Goal: Information Seeking & Learning: Learn about a topic

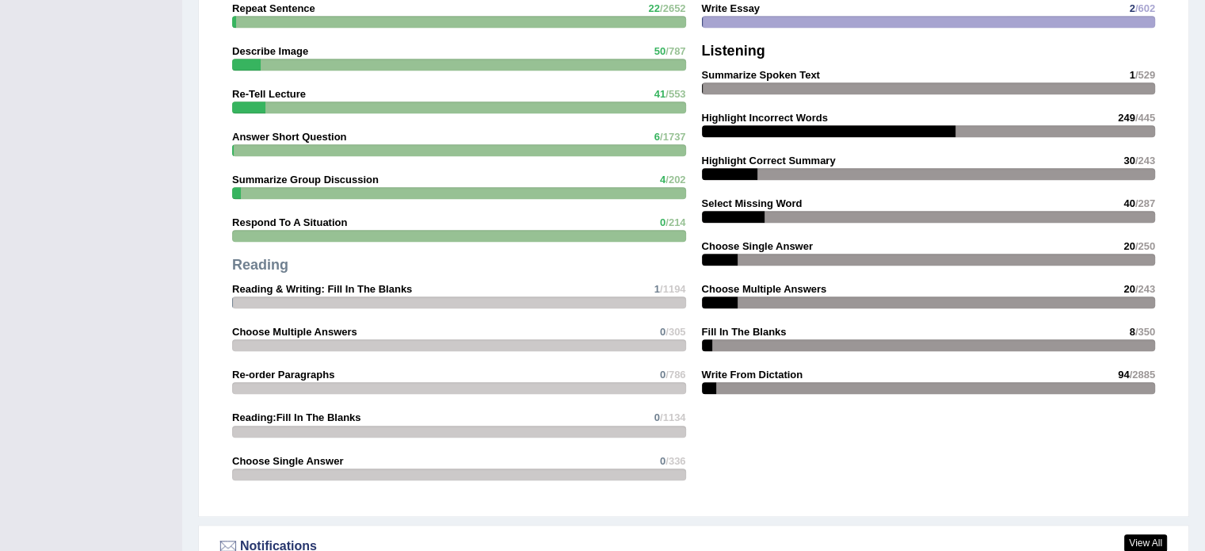
scroll to position [1426, 0]
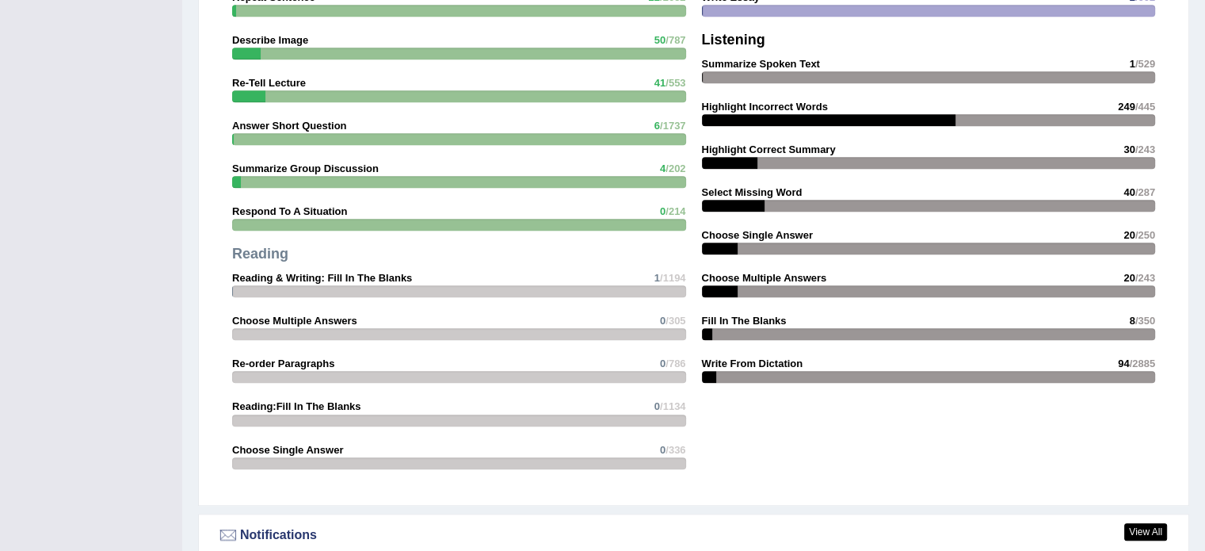
click at [787, 109] on div "Writing Summarize Written Text 2 /600 Write Essay 2 /602 Listening Summarize Sp…" at bounding box center [929, 157] width 470 height 484
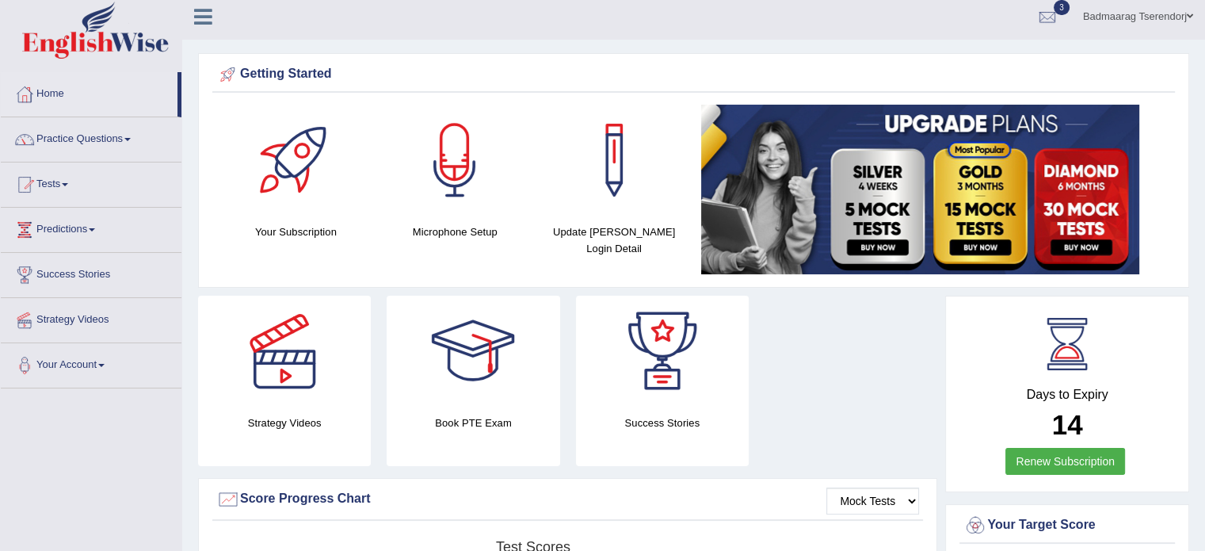
scroll to position [0, 0]
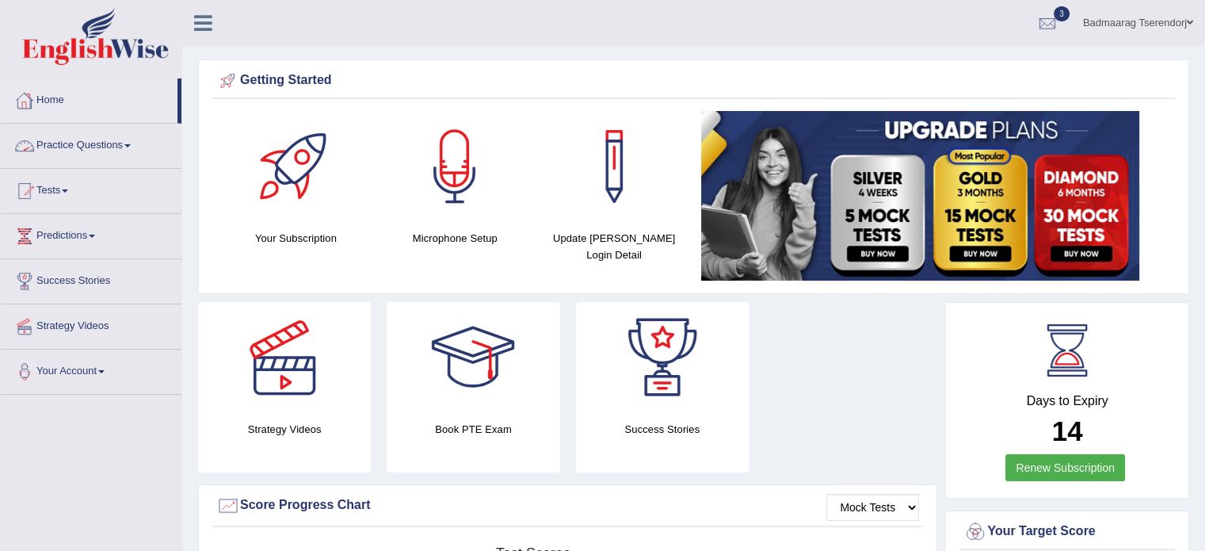
click at [109, 139] on link "Practice Questions" at bounding box center [91, 144] width 181 height 40
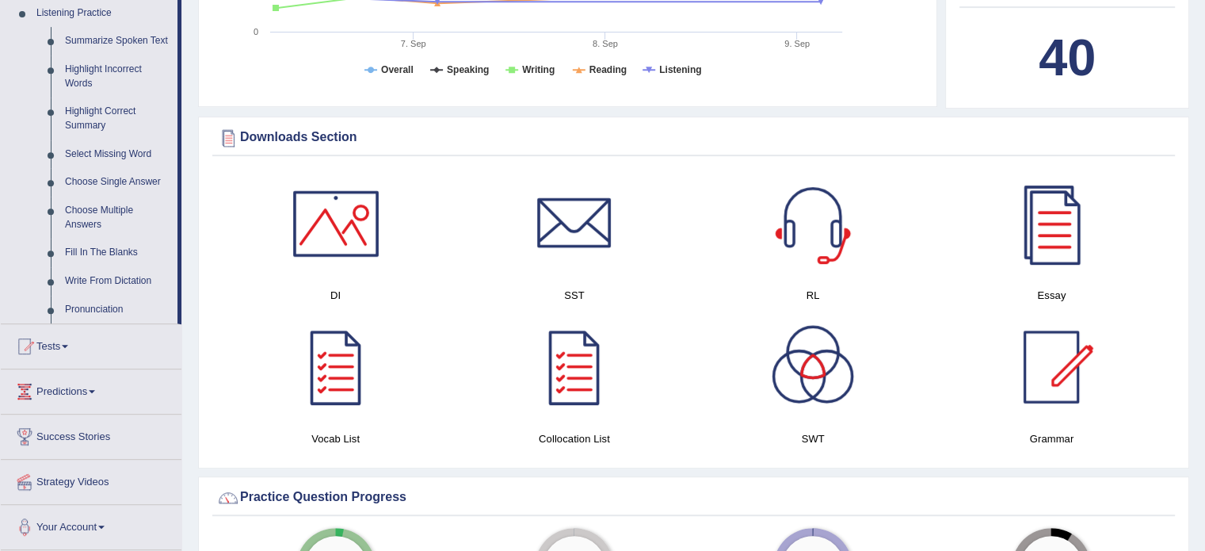
scroll to position [713, 0]
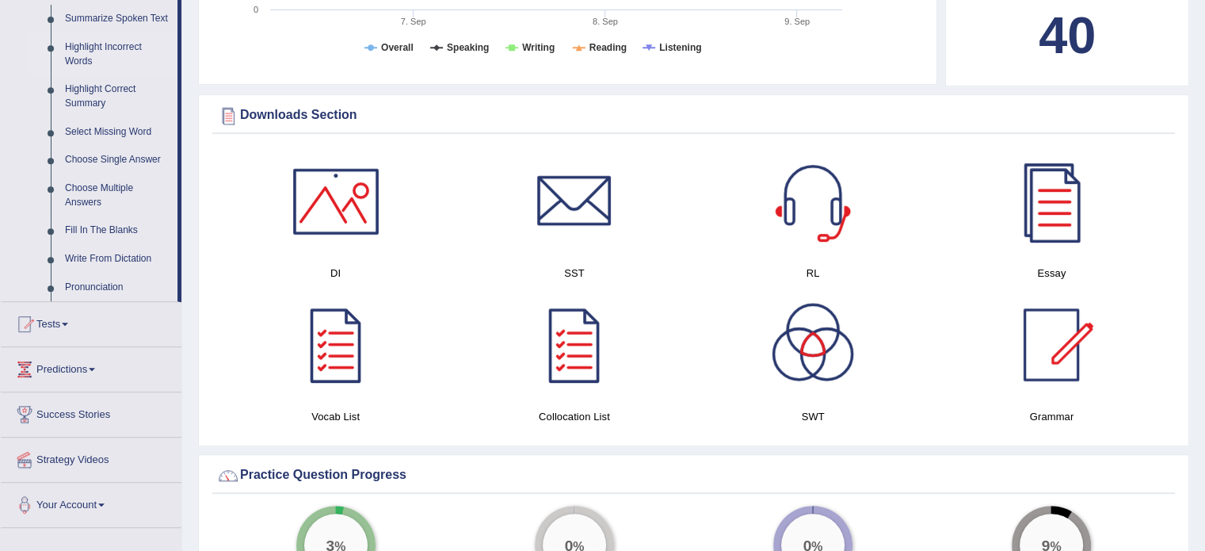
click at [86, 52] on link "Highlight Incorrect Words" at bounding box center [118, 54] width 120 height 42
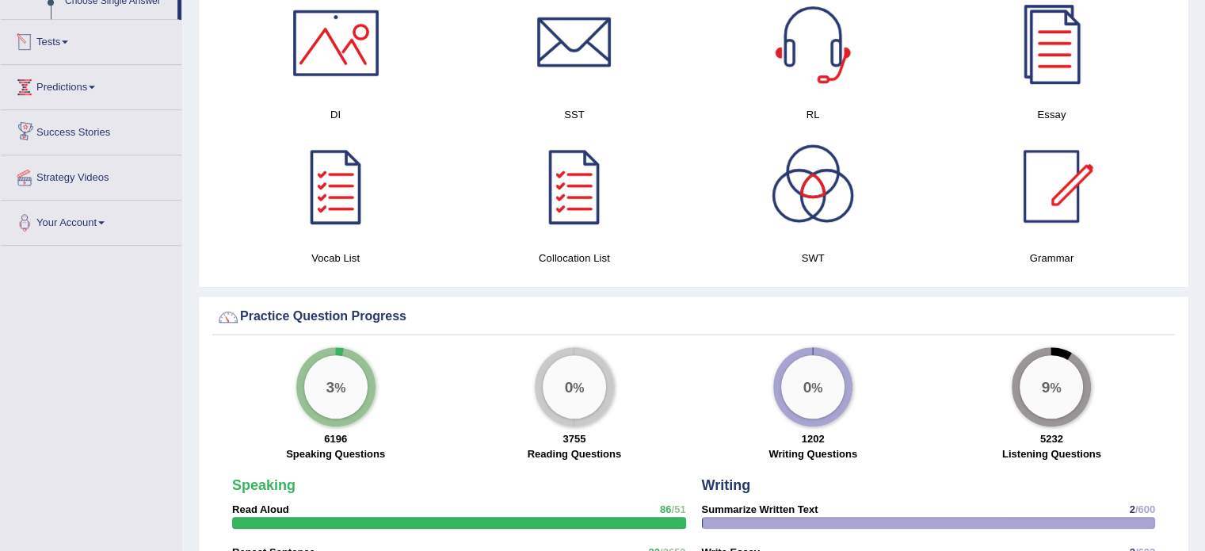
scroll to position [789, 0]
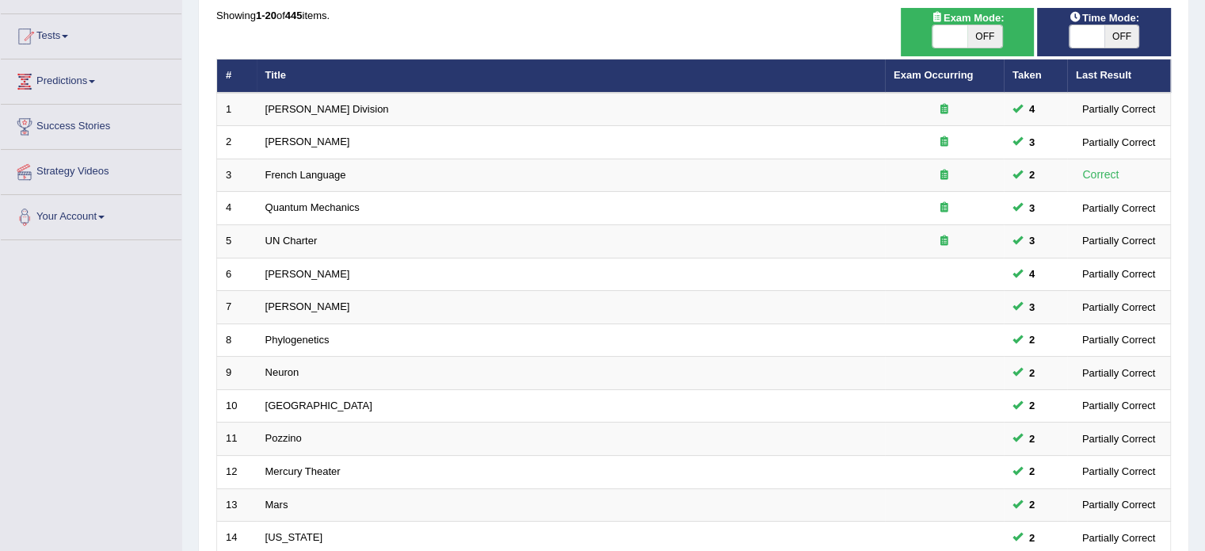
scroll to position [158, 0]
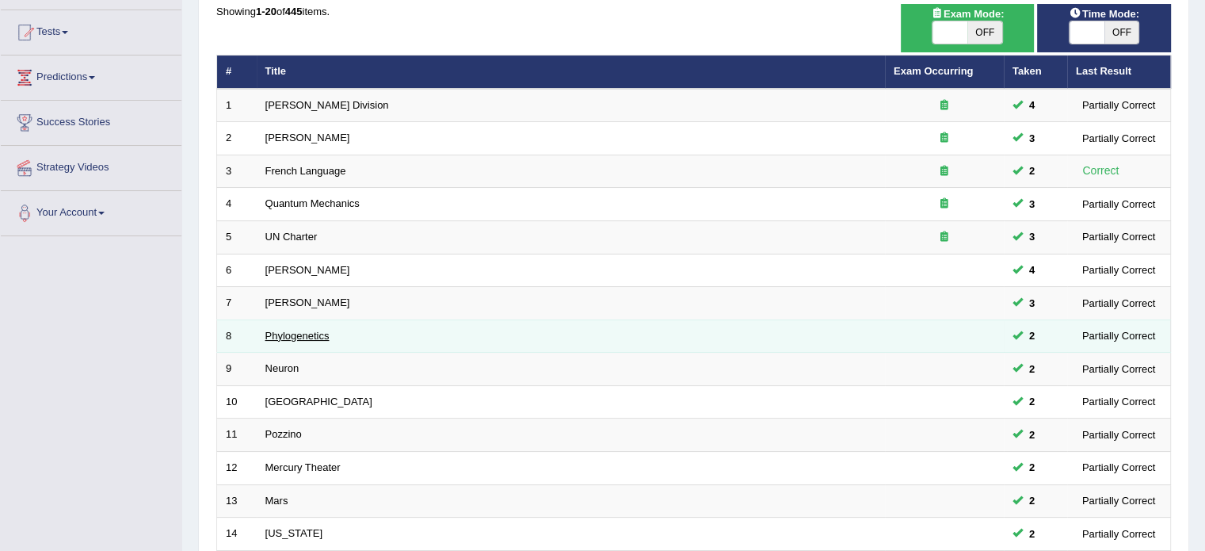
click at [295, 336] on link "Phylogenetics" at bounding box center [297, 336] width 64 height 12
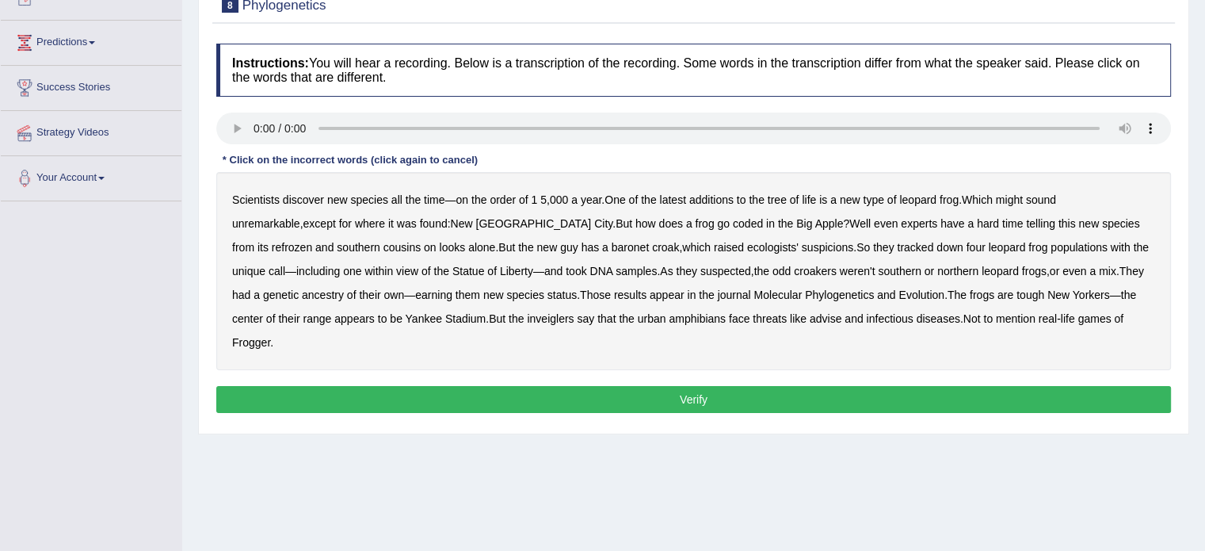
scroll to position [238, 0]
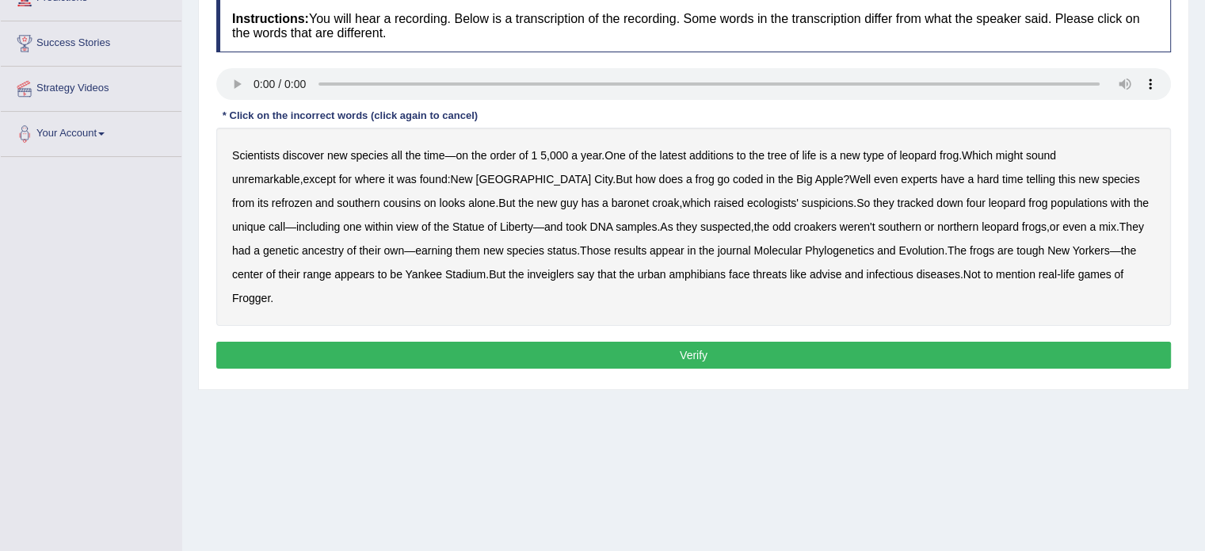
click at [733, 178] on b "coded" at bounding box center [748, 179] width 30 height 13
click at [312, 197] on b "refrozen" at bounding box center [292, 203] width 40 height 13
click at [805, 246] on b "Phylogenetics" at bounding box center [839, 250] width 69 height 13
click at [527, 269] on b "inveiglers" at bounding box center [550, 274] width 47 height 13
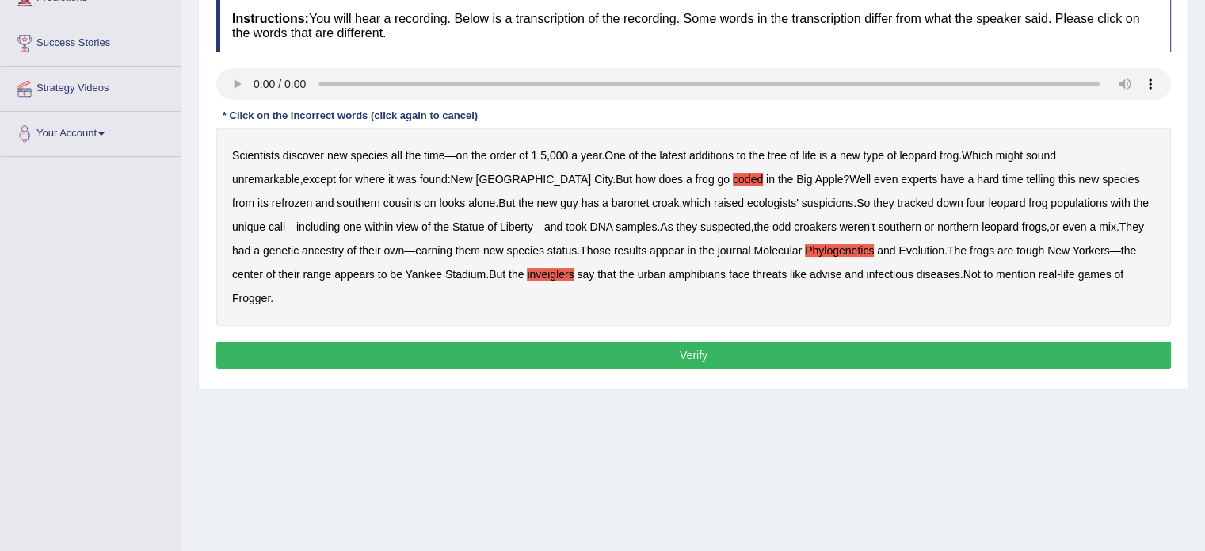
click at [312, 197] on b "refrozen" at bounding box center [292, 203] width 40 height 13
click at [910, 342] on button "Verify" at bounding box center [693, 355] width 955 height 27
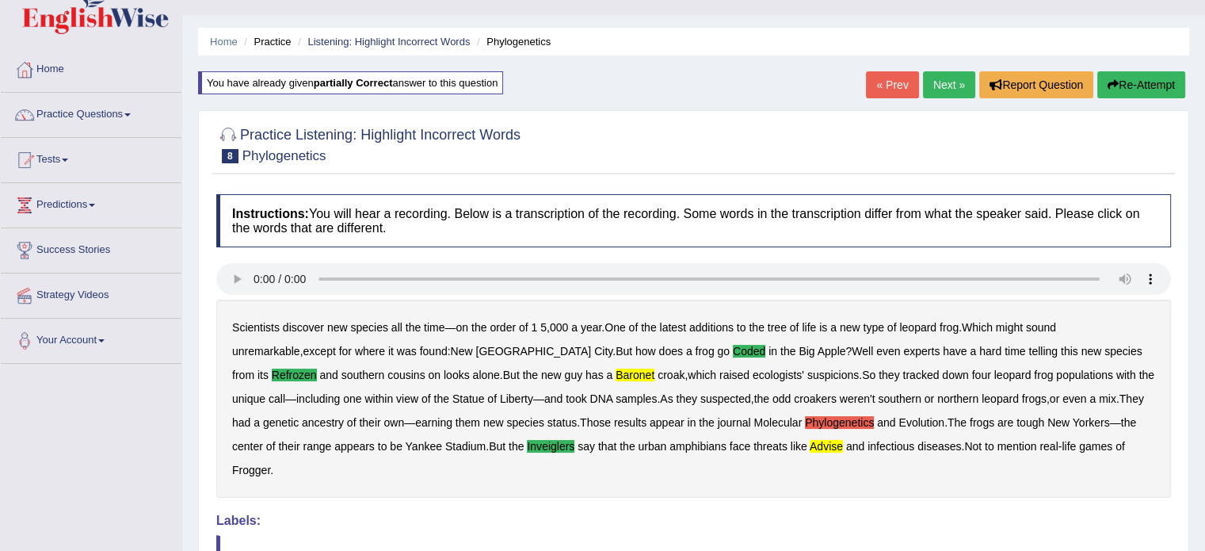
scroll to position [0, 0]
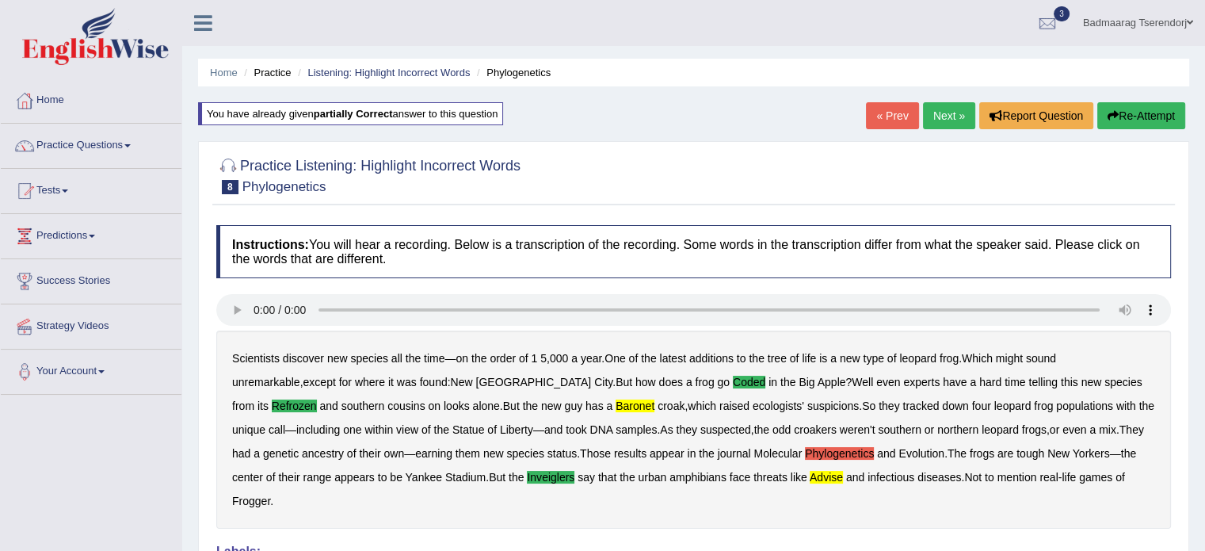
click at [937, 117] on link "Next »" at bounding box center [949, 115] width 52 height 27
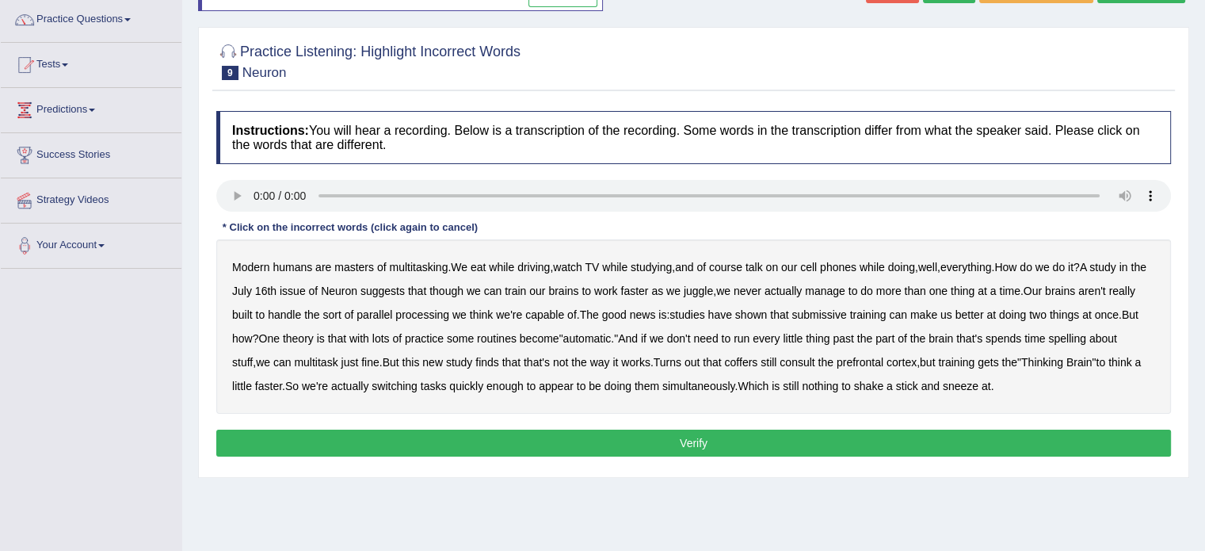
scroll to position [158, 0]
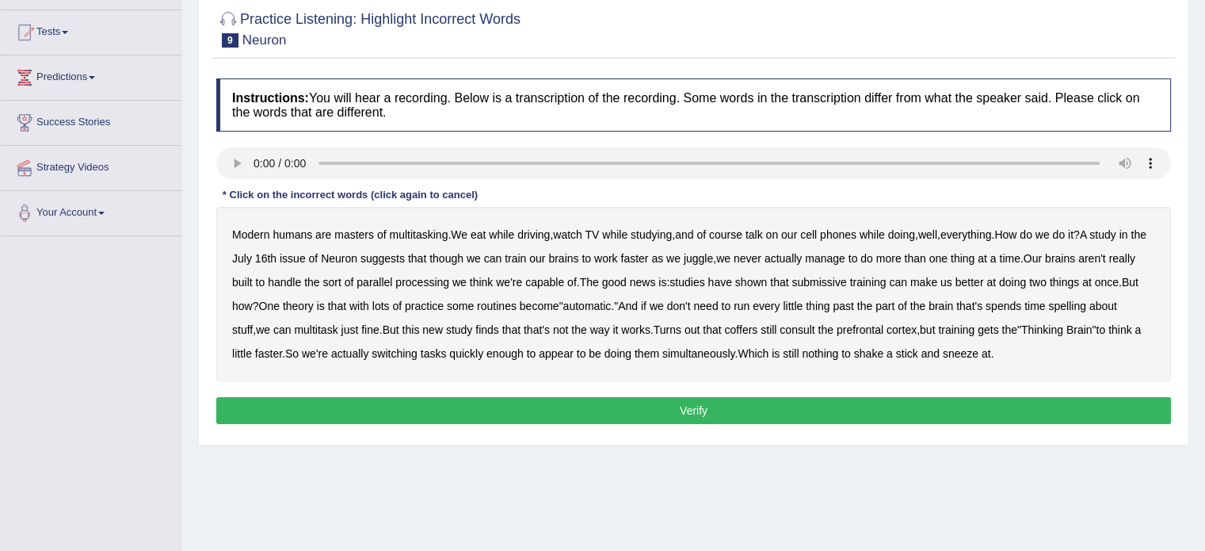
click at [260, 231] on b "Modern" at bounding box center [250, 234] width 37 height 13
click at [846, 280] on b "submissive" at bounding box center [819, 282] width 55 height 13
click at [1086, 303] on b "spelling" at bounding box center [1066, 306] width 37 height 13
click at [758, 326] on b "coffers" at bounding box center [740, 329] width 33 height 13
click at [763, 407] on button "Verify" at bounding box center [693, 410] width 955 height 27
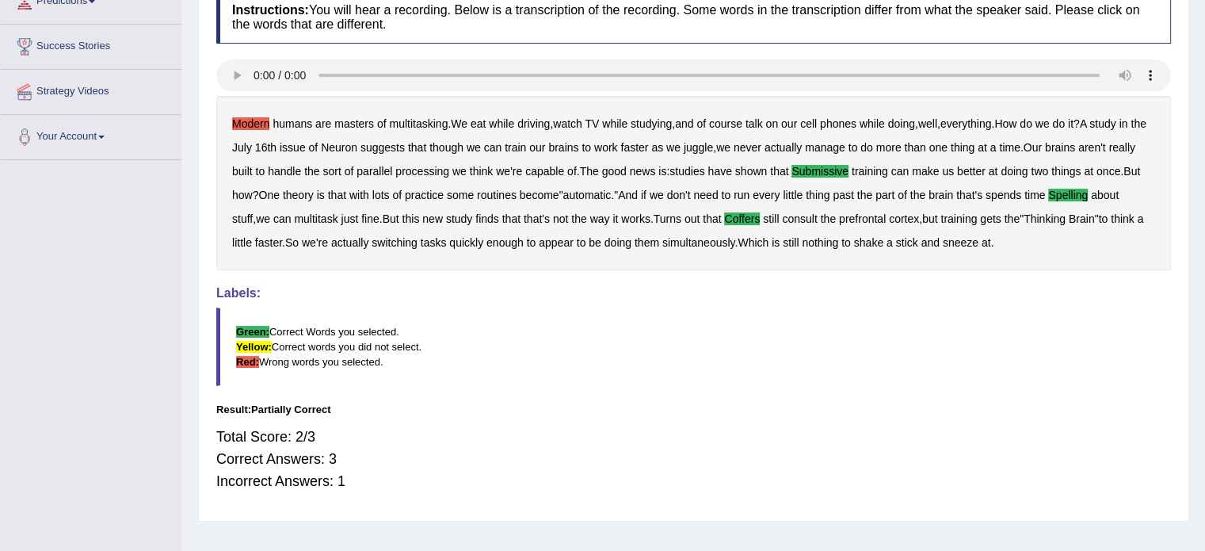
scroll to position [238, 0]
